Goal: Communication & Community: Participate in discussion

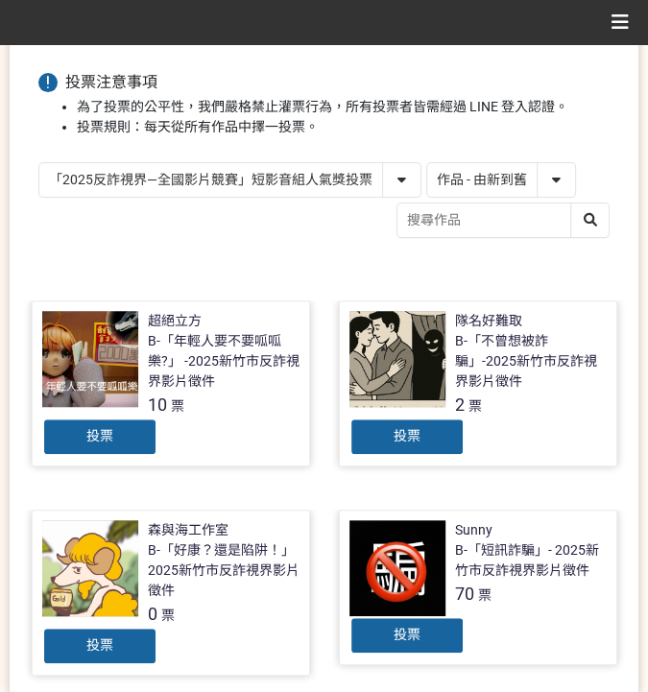
scroll to position [46, 0]
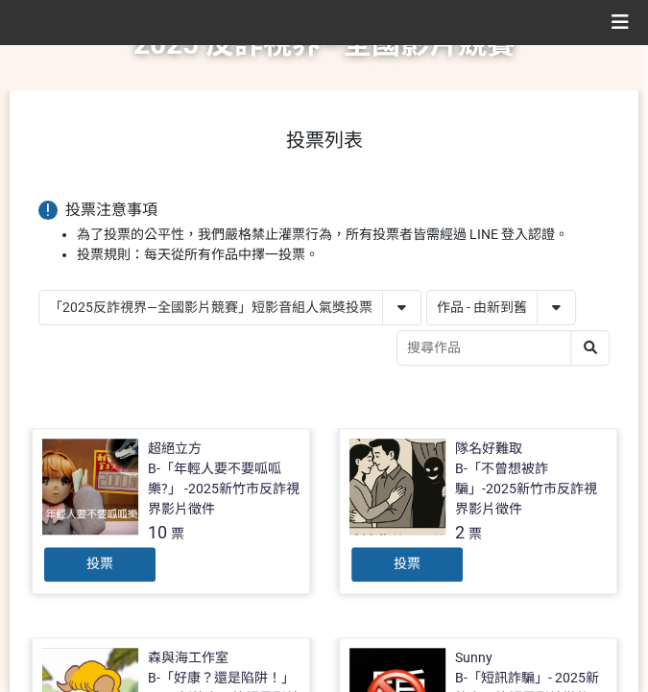
click at [485, 304] on select "作品 - 由新到舊 作品 - 由舊到新 票數 - 由多到少 票數 - 由少到多" at bounding box center [501, 308] width 148 height 34
select select "vote"
click at [427, 291] on select "作品 - 由新到舊 作品 - 由舊到新 票數 - 由多到少 票數 - 由少到多" at bounding box center [501, 308] width 148 height 34
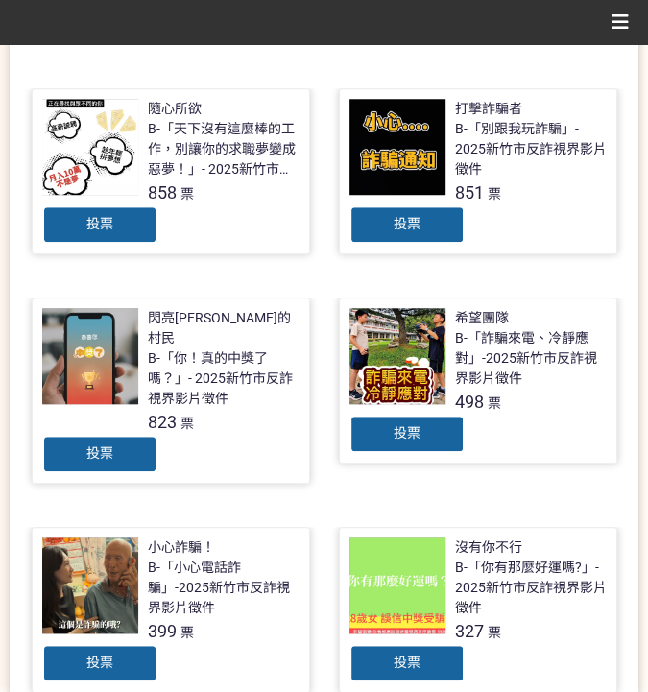
scroll to position [384, 0]
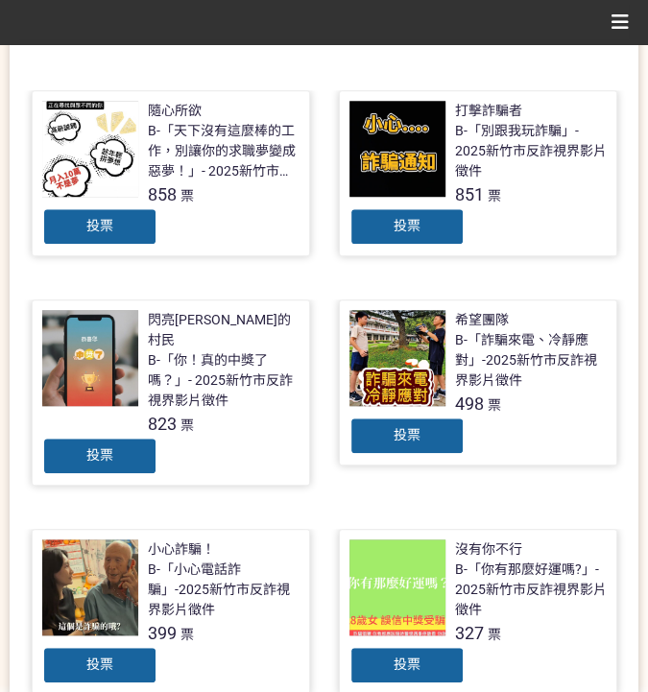
click at [411, 225] on span "投票" at bounding box center [406, 225] width 27 height 15
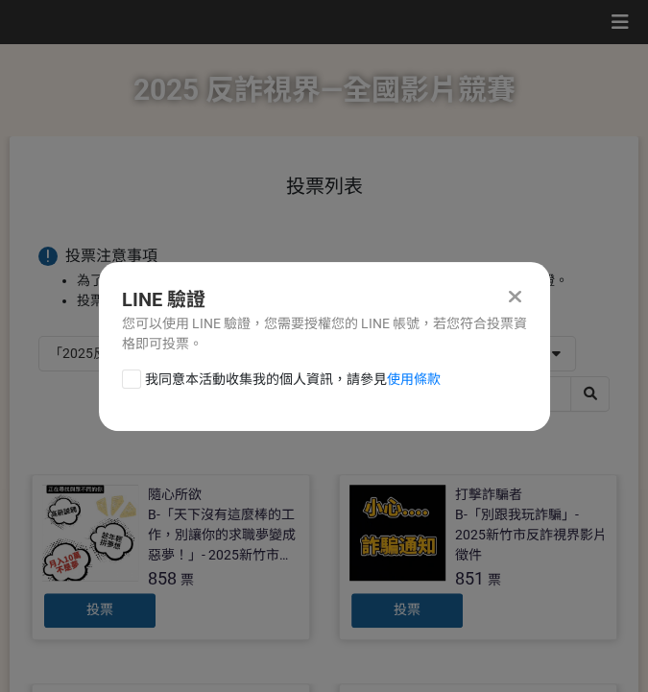
click at [225, 369] on span "我同意本活動收集我的個人資訊，請參見 使用條款" at bounding box center [292, 379] width 295 height 20
click at [135, 372] on input "我同意本活動收集我的個人資訊，請參見 使用條款" at bounding box center [129, 378] width 12 height 12
checkbox input "false"
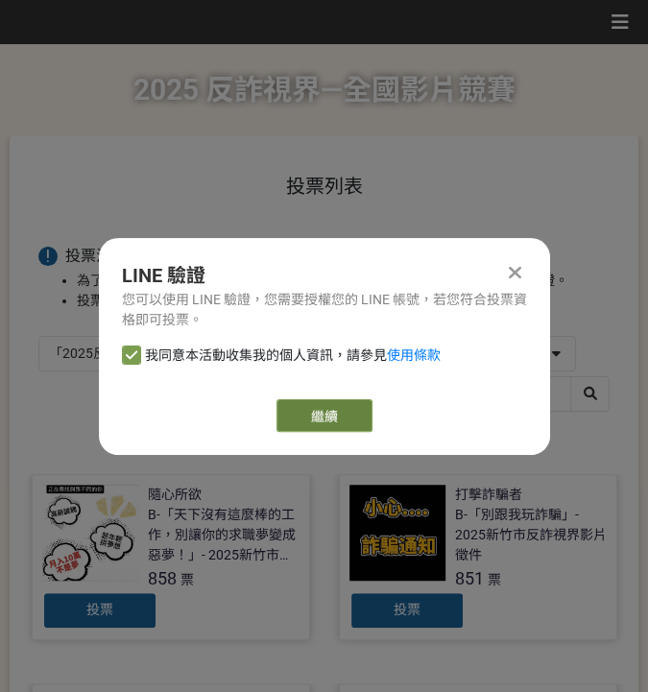
click at [290, 411] on link "繼續" at bounding box center [324, 415] width 96 height 33
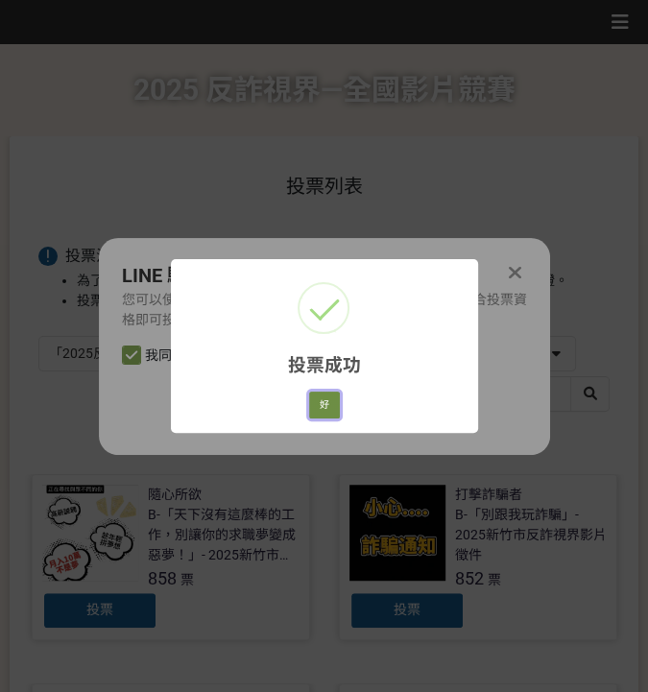
click at [313, 398] on button "好" at bounding box center [324, 404] width 31 height 27
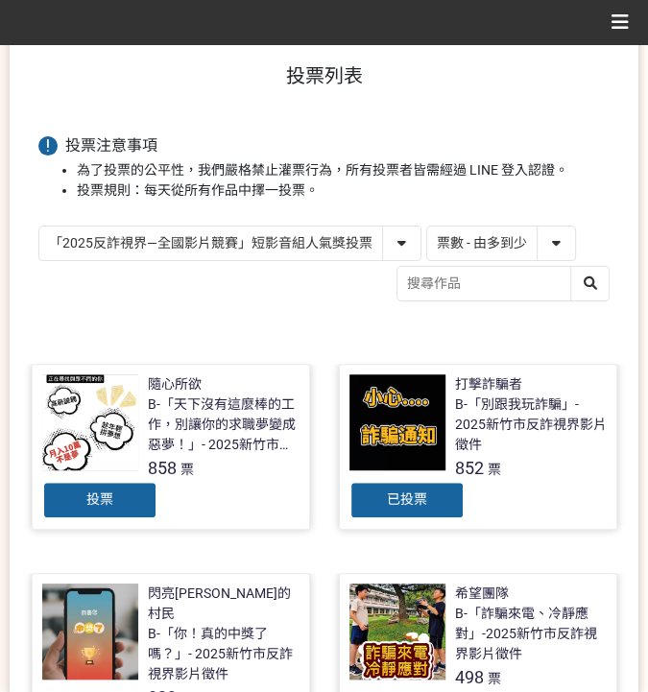
scroll to position [99, 0]
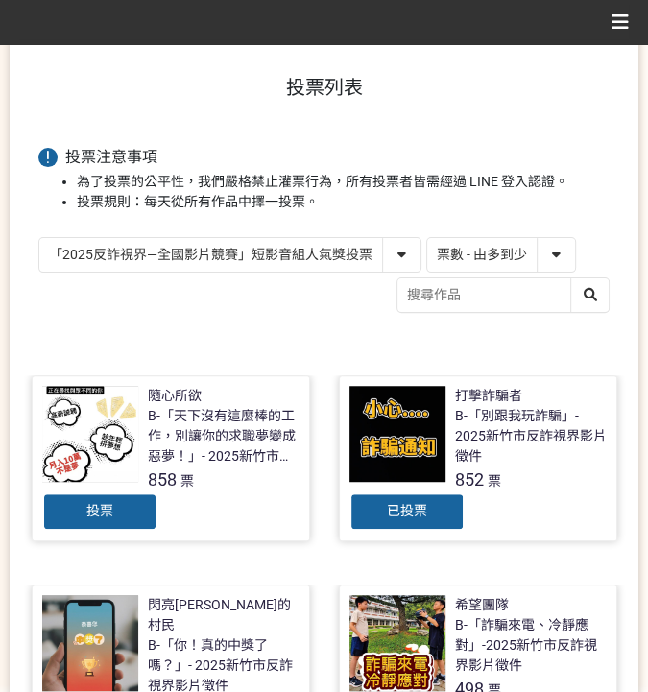
click at [301, 248] on select "「2025反詐視界—全國影片競賽」短影音組人氣獎投票 「2025反詐視界—全國影片競賽」短片組人氣獎投票" at bounding box center [229, 255] width 381 height 34
select select "13146"
click at [39, 238] on select "「2025反詐視界—全國影片競賽」短影音組人氣獎投票 「2025反詐視界—全國影片競賽」短片組人氣獎投票" at bounding box center [229, 255] width 381 height 34
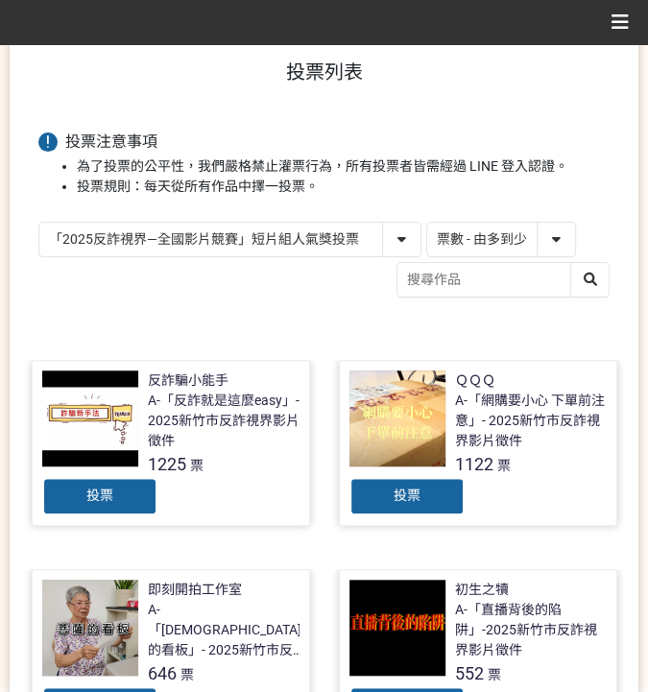
scroll to position [128, 0]
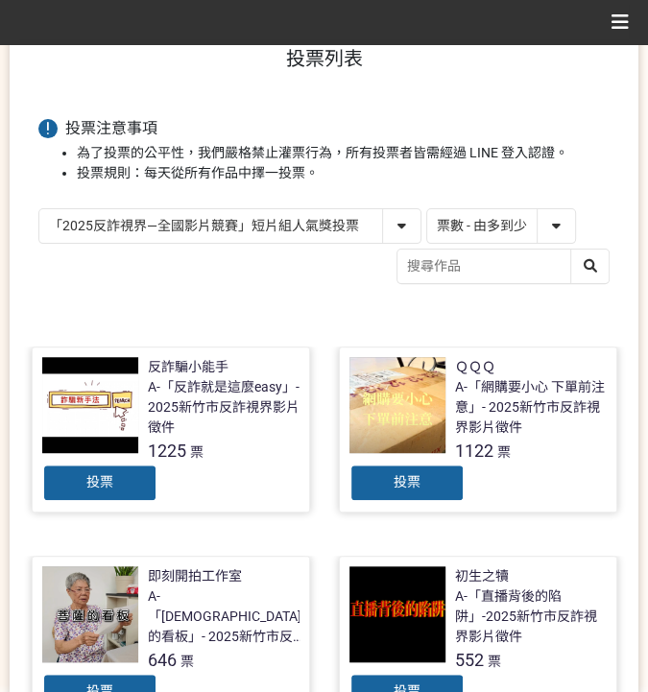
click at [403, 474] on span "投票" at bounding box center [406, 481] width 27 height 15
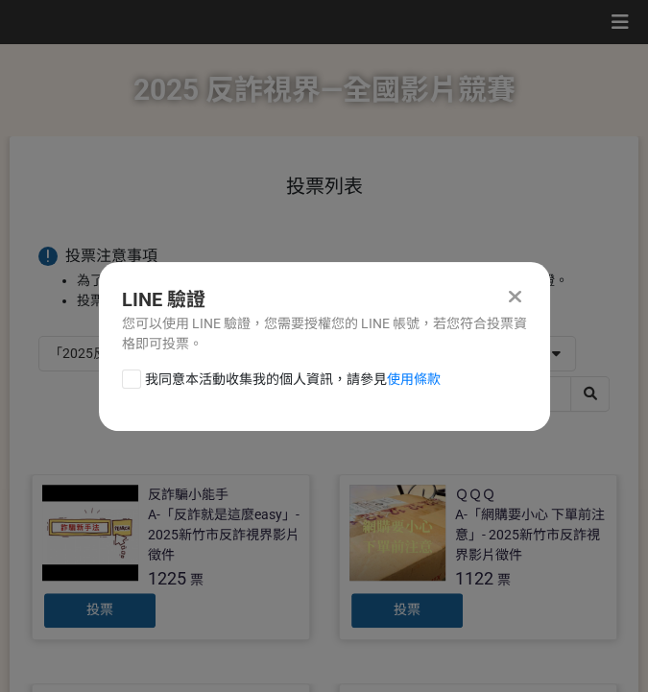
scroll to position [0, 0]
click at [233, 369] on span "我同意本活動收集我的個人資訊，請參見 使用條款" at bounding box center [292, 379] width 295 height 20
click at [135, 372] on input "我同意本活動收集我的個人資訊，請參見 使用條款" at bounding box center [129, 378] width 12 height 12
checkbox input "false"
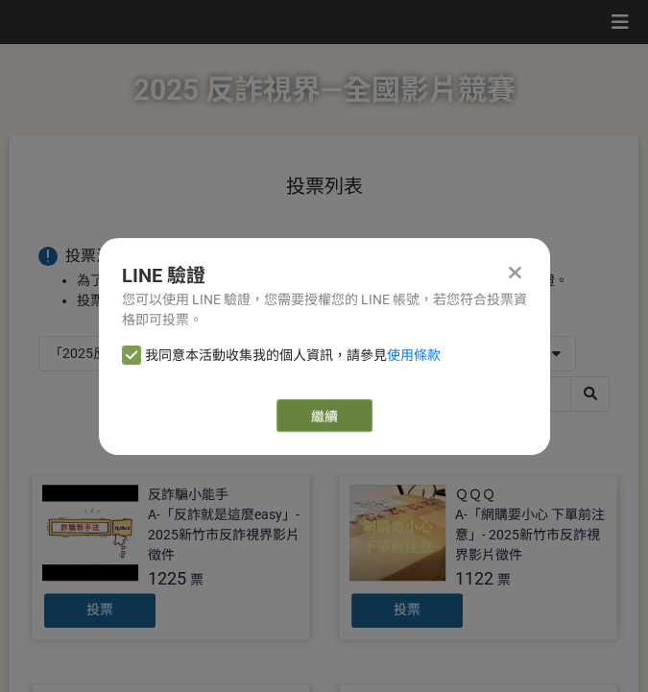
click at [343, 424] on link "繼續" at bounding box center [324, 415] width 96 height 33
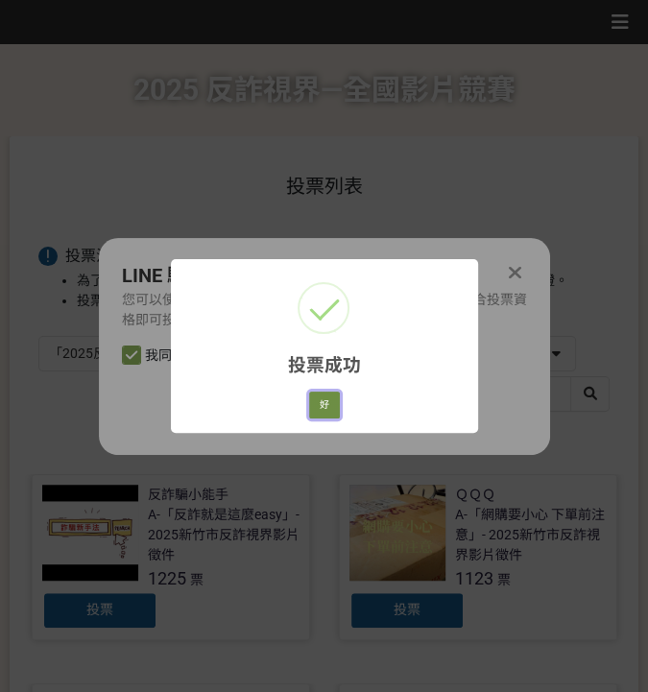
click at [319, 402] on button "好" at bounding box center [324, 404] width 31 height 27
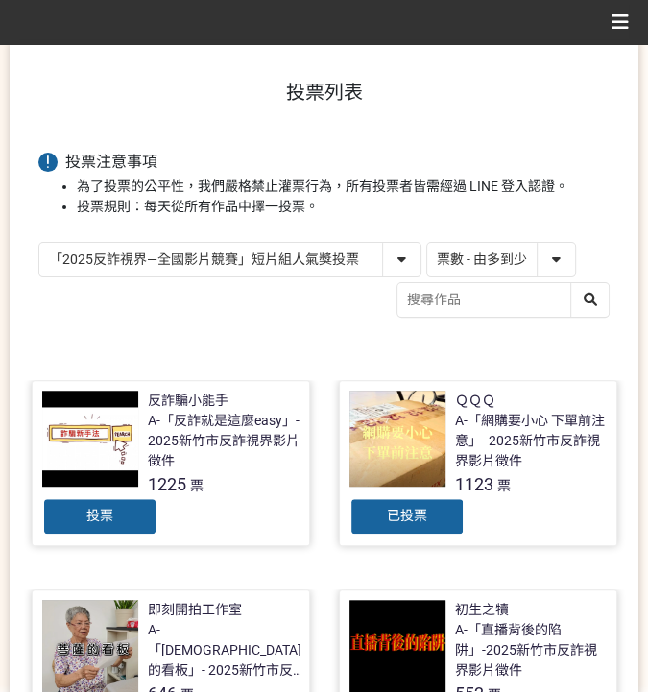
scroll to position [122, 0]
